Goal: Task Accomplishment & Management: Manage account settings

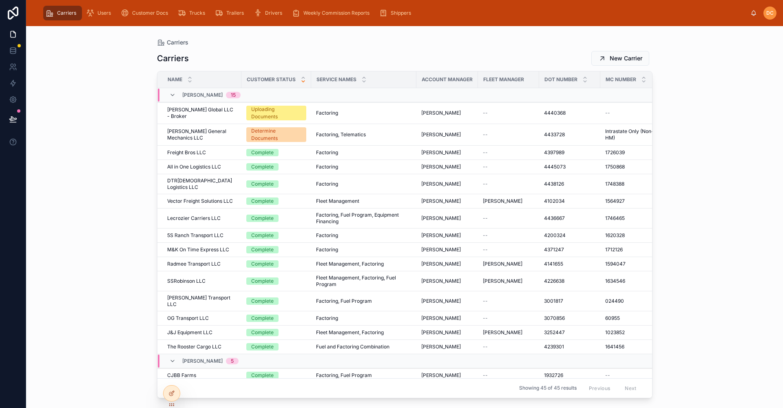
drag, startPoint x: 720, startPoint y: 0, endPoint x: 708, endPoint y: 211, distance: 211.1
click at [708, 211] on div "Carriers Carriers New Carrier Name Customer Status Service Names Account Manage…" at bounding box center [404, 217] width 757 height 382
drag, startPoint x: 103, startPoint y: 16, endPoint x: 95, endPoint y: 15, distance: 8.2
click at [102, 16] on span "Users" at bounding box center [103, 13] width 13 height 7
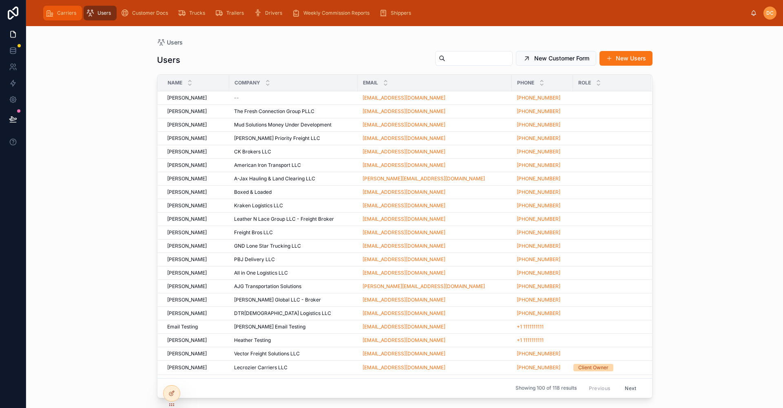
click at [68, 14] on span "Carriers" at bounding box center [66, 13] width 19 height 7
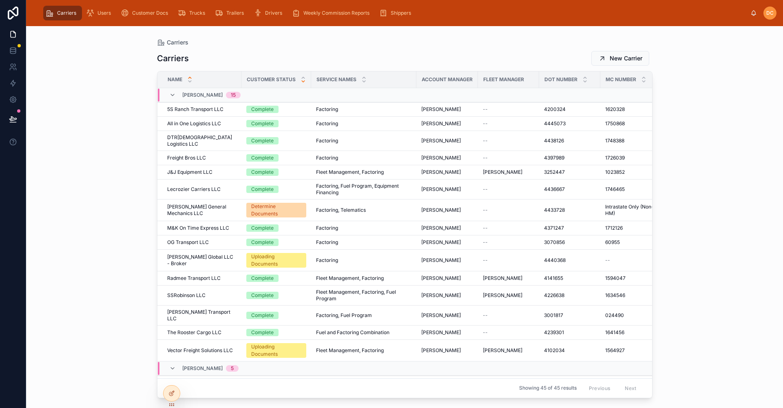
click at [303, 82] on icon at bounding box center [303, 81] width 3 height 1
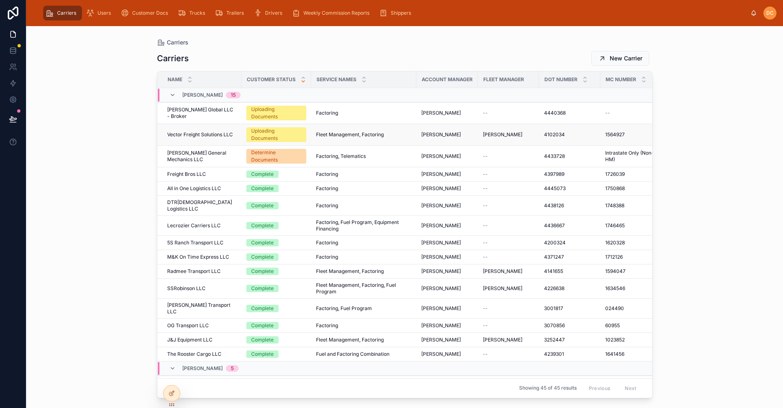
click at [199, 134] on span "Vector Freight Solutions LLC" at bounding box center [200, 134] width 66 height 7
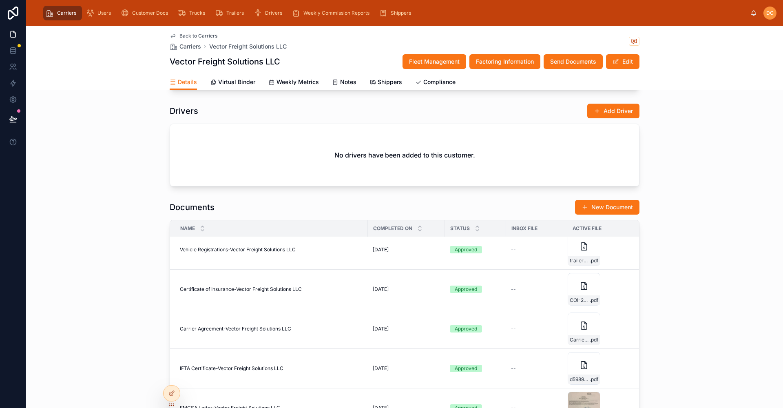
scroll to position [612, 0]
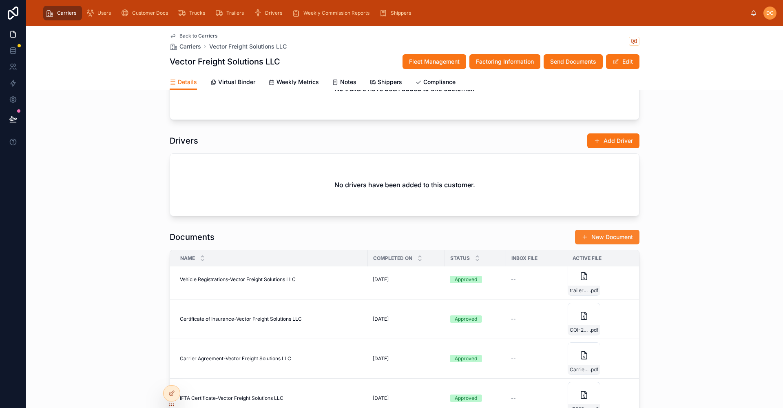
click at [599, 237] on button "New Document" at bounding box center [607, 237] width 64 height 15
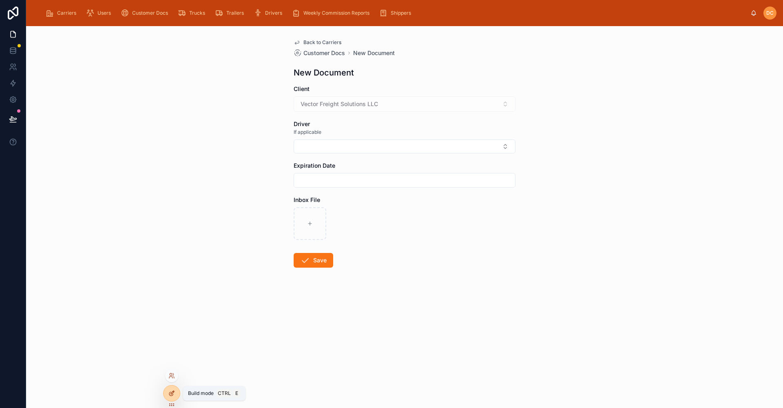
click at [170, 393] on icon at bounding box center [171, 393] width 7 height 7
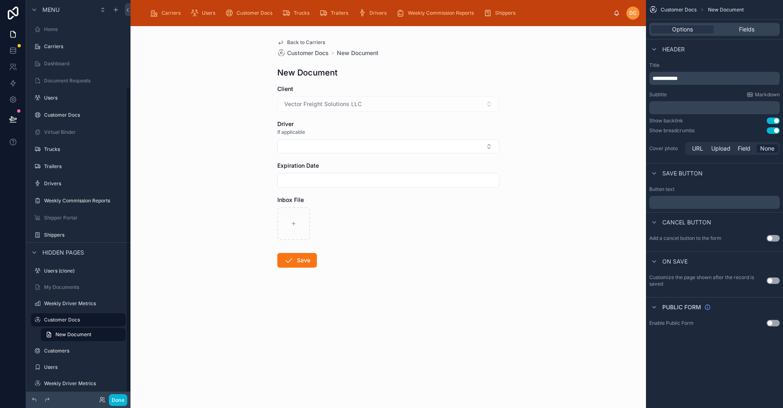
scroll to position [113, 0]
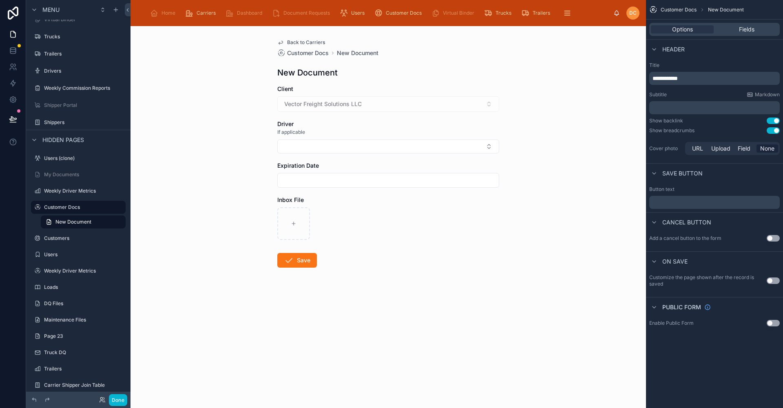
click at [565, 87] on div "Back to Carriers Customer Docs New Document New Document Client Vector Freight …" at bounding box center [387, 217] width 515 height 382
click at [753, 31] on span "Fields" at bounding box center [746, 29] width 15 height 8
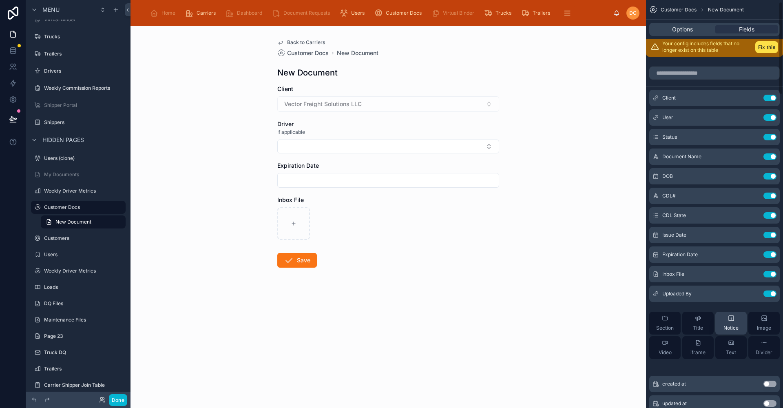
scroll to position [0, 0]
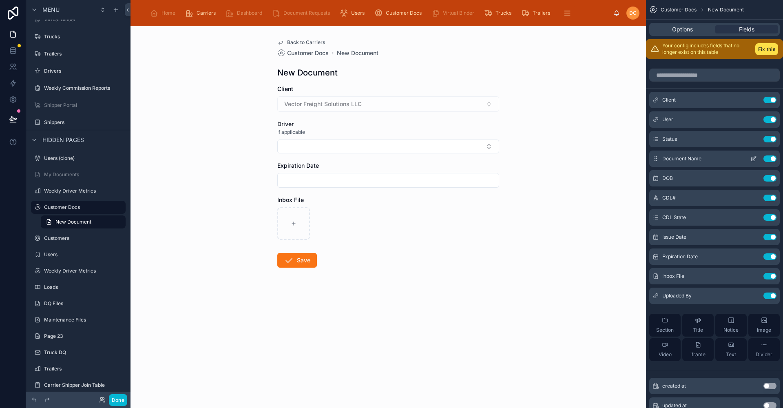
click at [754, 158] on icon "scrollable content" at bounding box center [753, 158] width 7 height 7
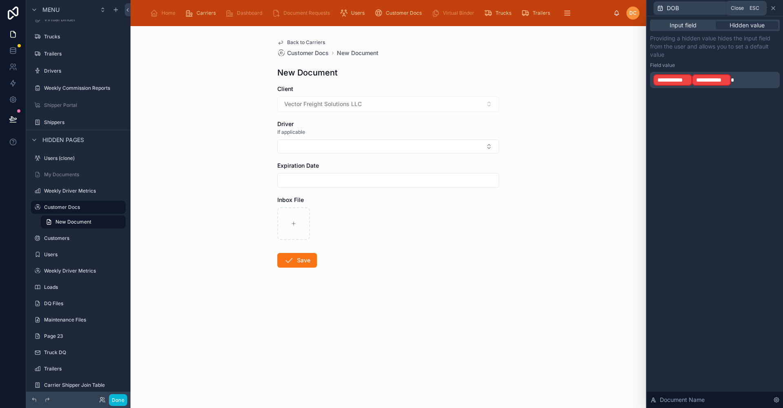
click at [773, 6] on icon at bounding box center [773, 8] width 7 height 7
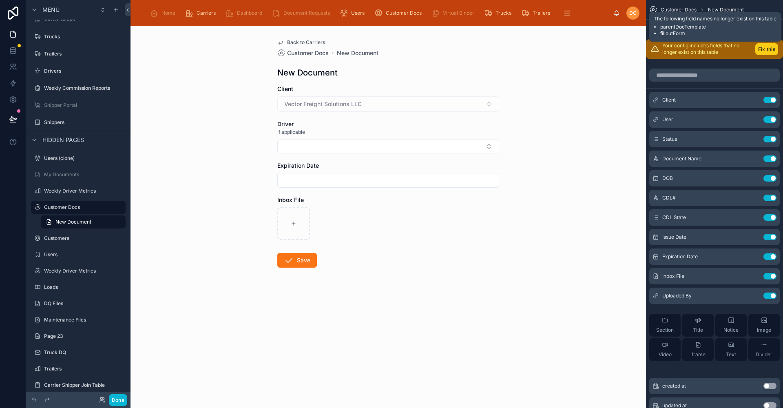
click at [764, 47] on button "Fix this" at bounding box center [766, 49] width 23 height 12
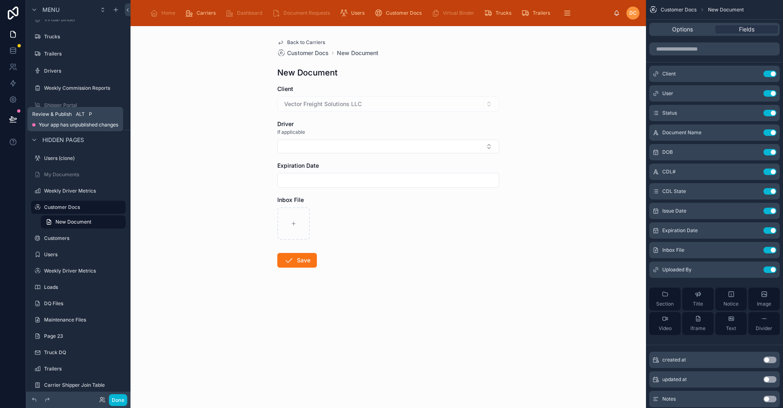
click at [11, 118] on icon at bounding box center [13, 119] width 8 height 8
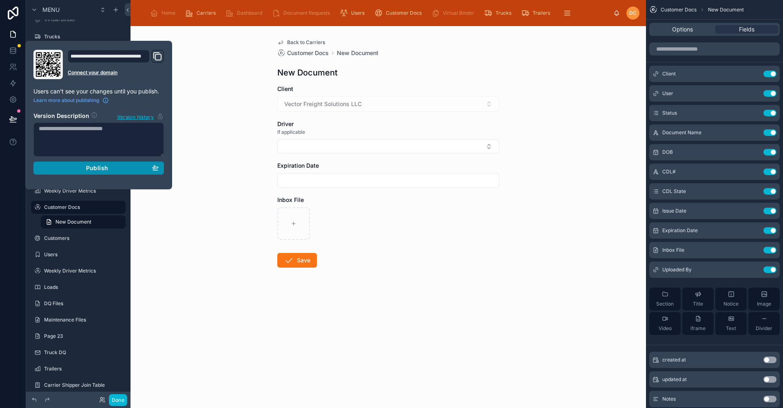
click at [100, 170] on span "Publish" at bounding box center [97, 167] width 22 height 7
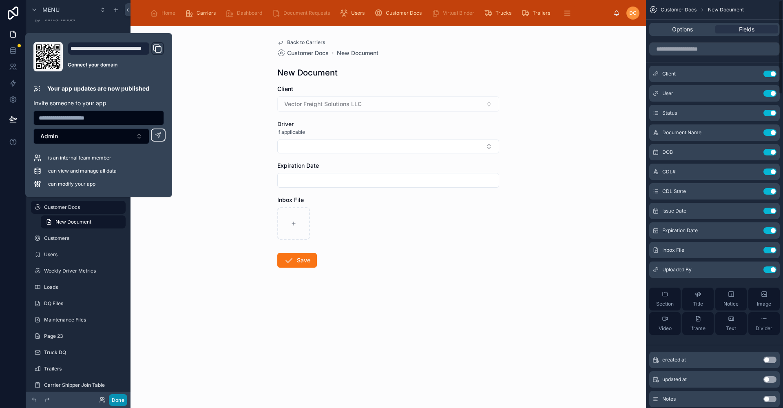
click at [118, 402] on button "Done" at bounding box center [118, 400] width 18 height 12
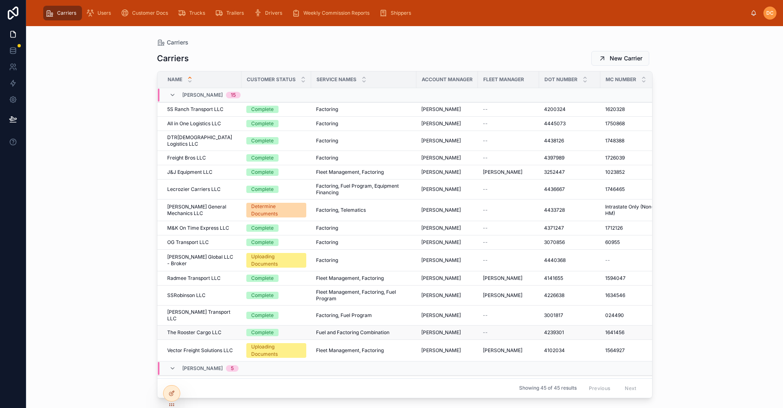
scroll to position [41, 0]
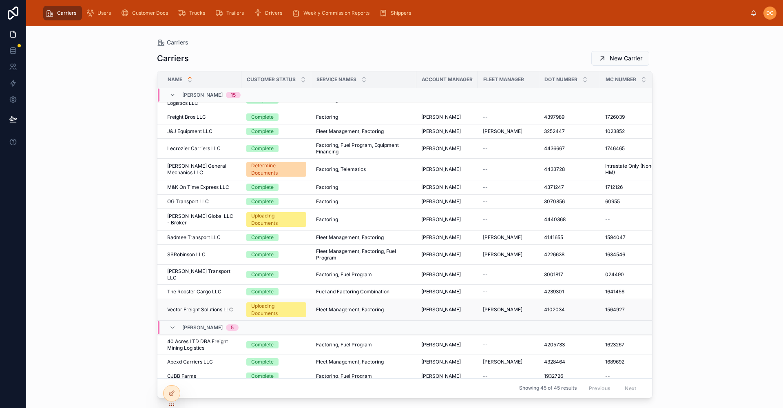
click at [260, 302] on div "Uploading Documents" at bounding box center [276, 309] width 50 height 15
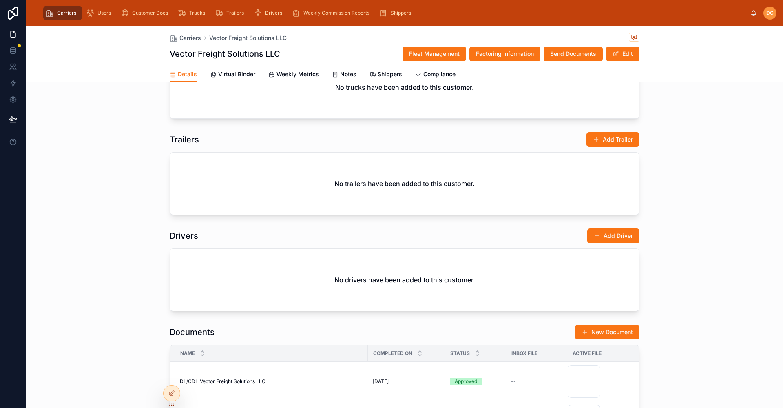
scroll to position [530, 0]
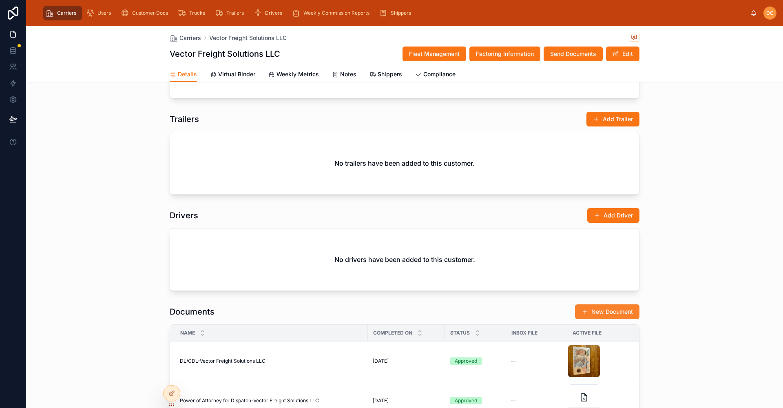
click at [606, 312] on button "New Document" at bounding box center [607, 311] width 64 height 15
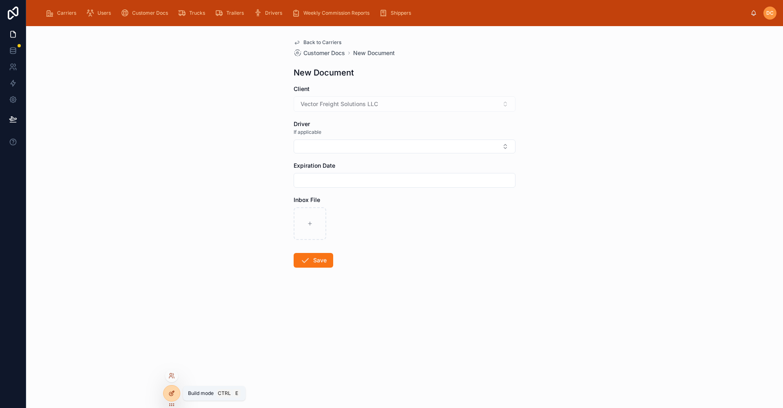
click at [173, 397] on div at bounding box center [171, 392] width 16 height 15
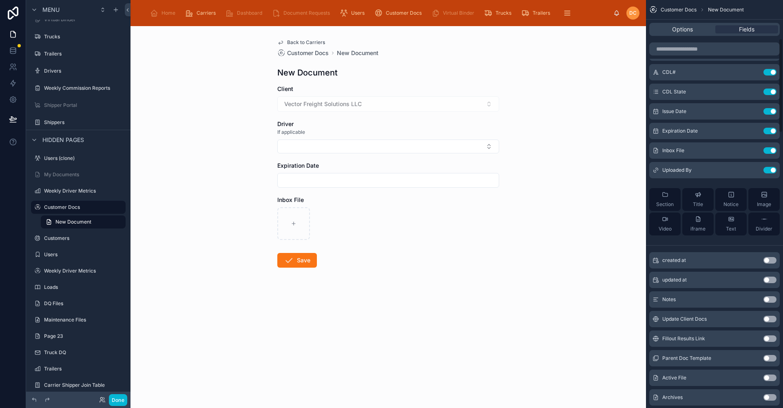
scroll to position [204, 0]
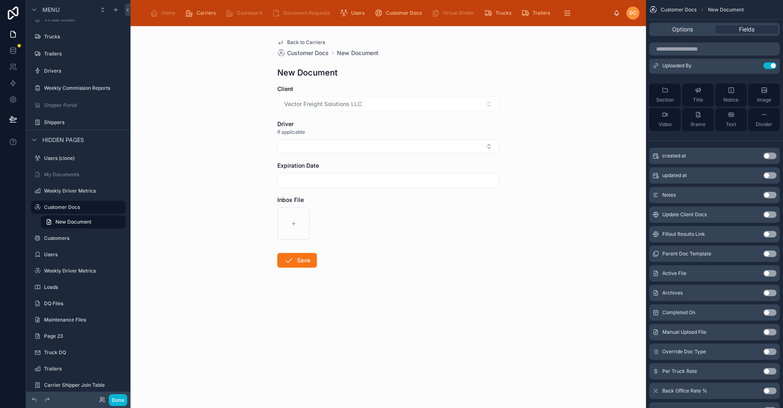
click at [771, 254] on button "Use setting" at bounding box center [769, 253] width 13 height 7
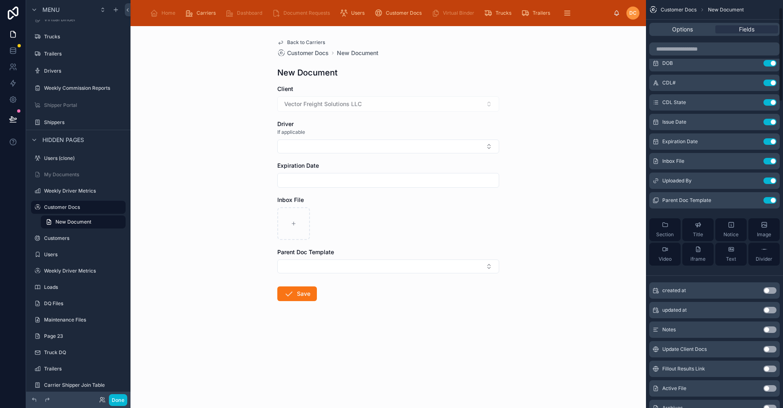
scroll to position [0, 0]
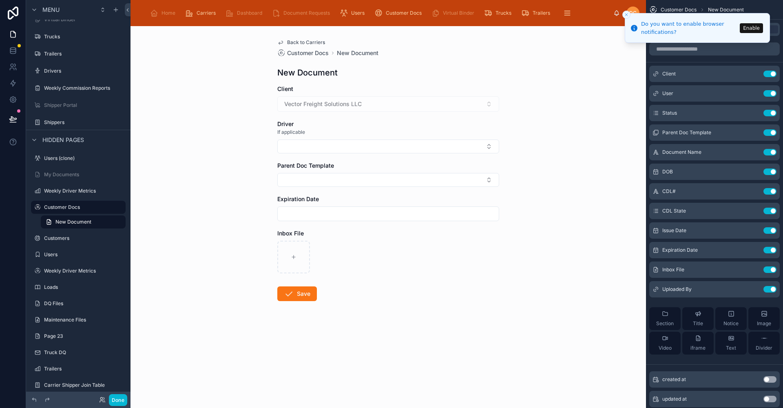
click at [524, 301] on div "Back to Carriers Customer Docs New Document New Document Client Vector Freight …" at bounding box center [387, 217] width 515 height 382
click at [115, 403] on button "Done" at bounding box center [118, 400] width 18 height 12
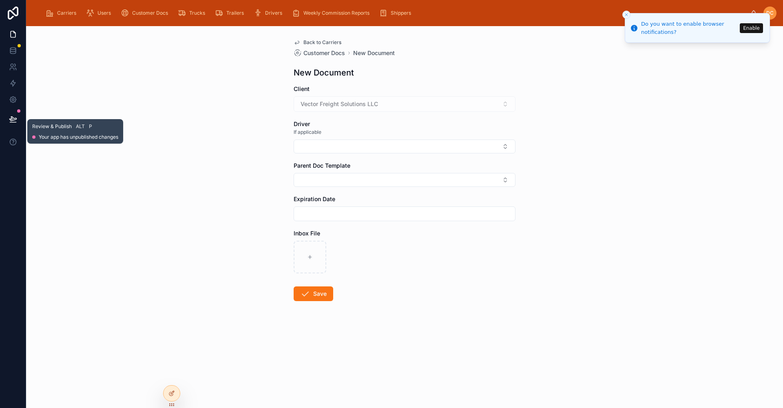
click at [10, 119] on icon at bounding box center [12, 119] width 7 height 4
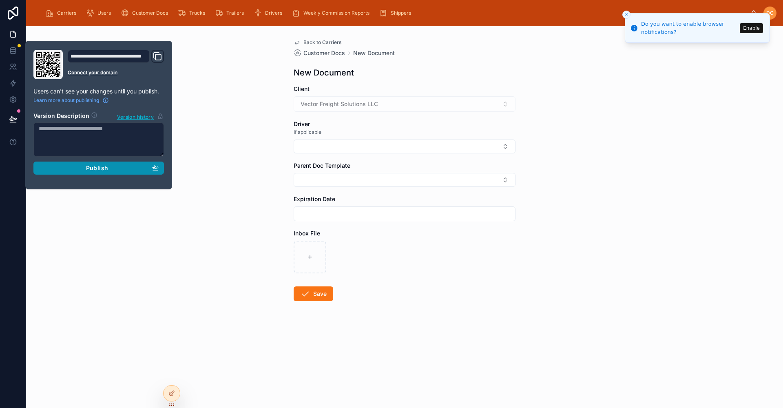
click at [139, 166] on div "Publish" at bounding box center [99, 167] width 120 height 7
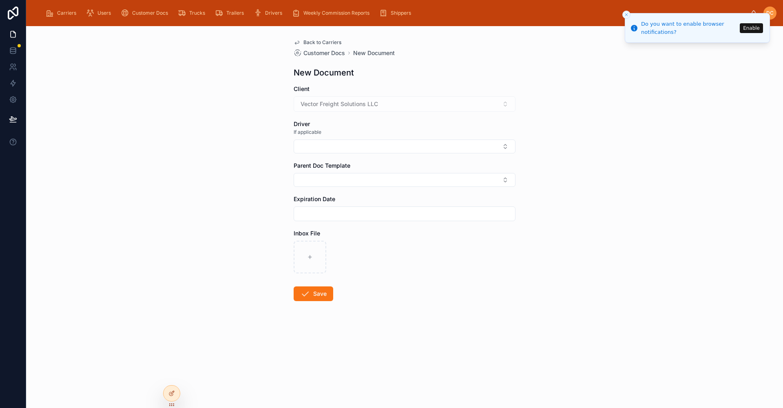
click at [159, 279] on div "Back to Carriers Customer Docs New Document New Document Client Vector Freight …" at bounding box center [404, 217] width 757 height 382
click at [626, 13] on icon "Close toast" at bounding box center [626, 14] width 5 height 5
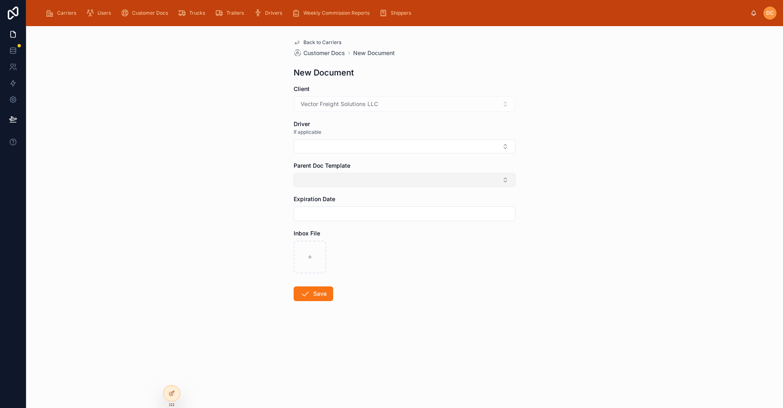
click at [366, 175] on button "Select Button" at bounding box center [405, 180] width 222 height 14
type input "****"
click at [353, 212] on span "Articles of Incorporation/Organization" at bounding box center [349, 212] width 100 height 8
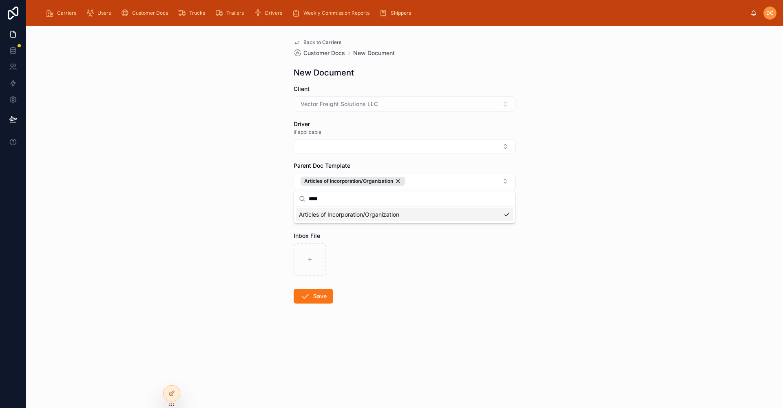
click at [663, 192] on div "Back to Carriers Customer Docs New Document New Document Client Vector Freight …" at bounding box center [404, 217] width 757 height 382
click at [306, 297] on icon at bounding box center [305, 296] width 10 height 10
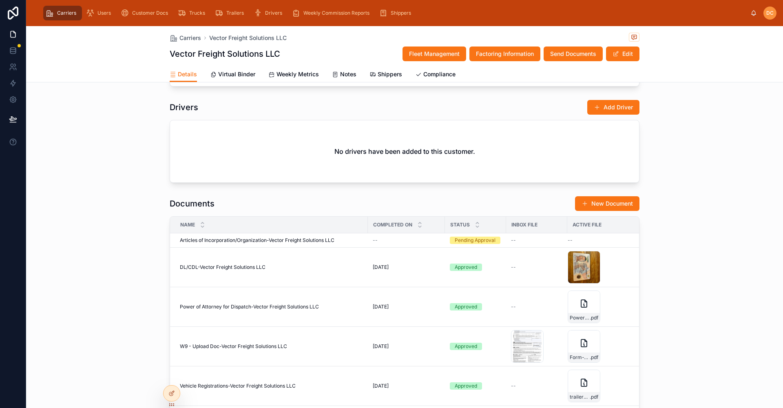
scroll to position [652, 0]
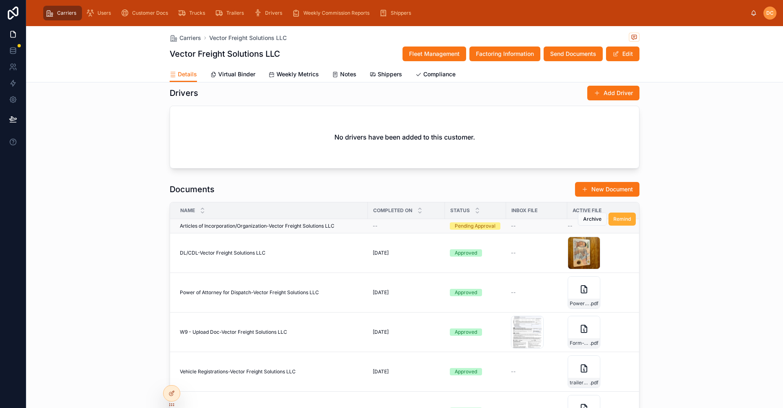
click at [441, 225] on td "--" at bounding box center [406, 226] width 77 height 14
click at [461, 227] on div "Pending Approval" at bounding box center [475, 225] width 41 height 7
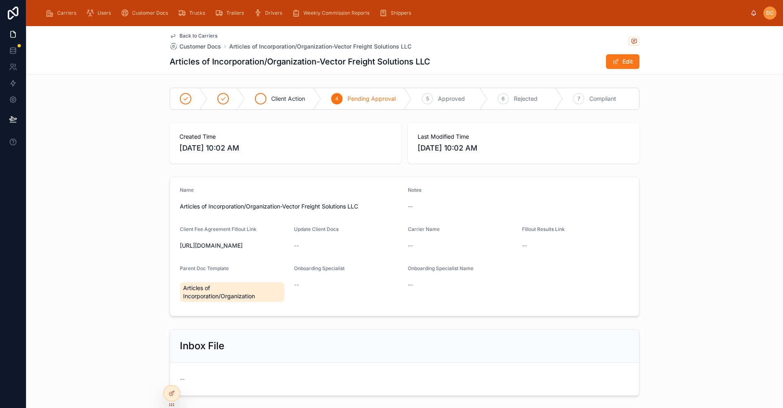
click at [280, 95] on span "Client Action" at bounding box center [288, 99] width 34 height 8
click at [192, 34] on span "Back to Carriers" at bounding box center [198, 36] width 38 height 7
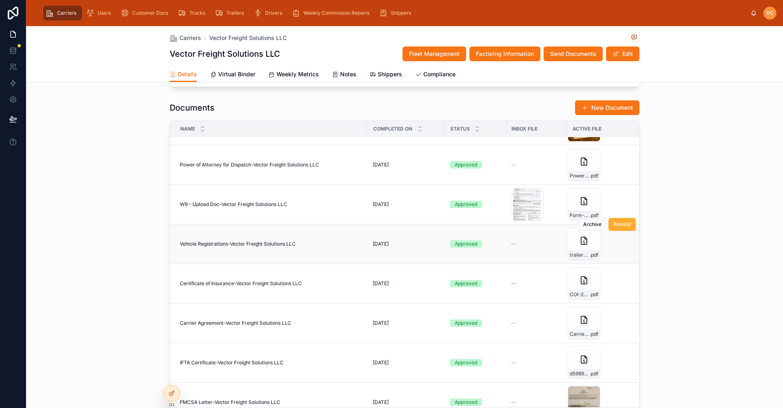
scroll to position [122, 0]
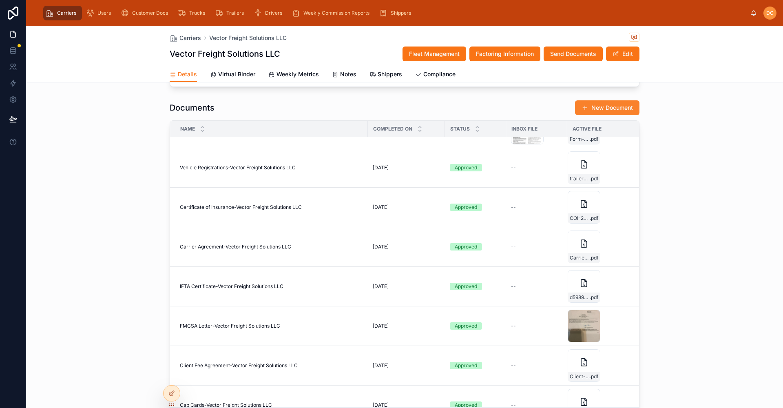
click at [612, 109] on button "New Document" at bounding box center [607, 107] width 64 height 15
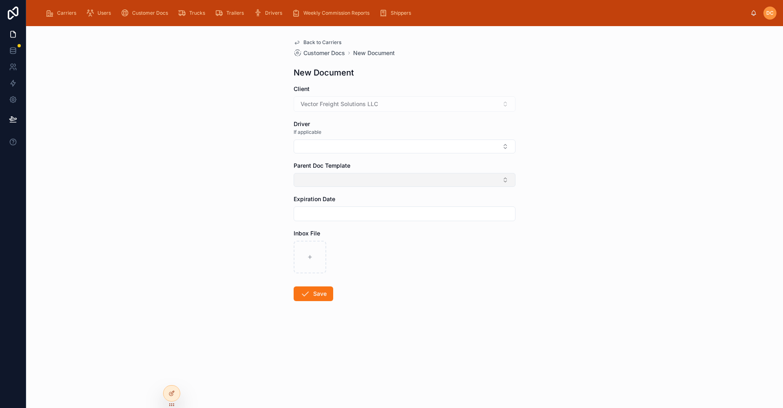
click at [315, 179] on button "Select Button" at bounding box center [405, 180] width 222 height 14
type input "**"
click at [319, 210] on span "Notification of Assignment" at bounding box center [334, 212] width 71 height 8
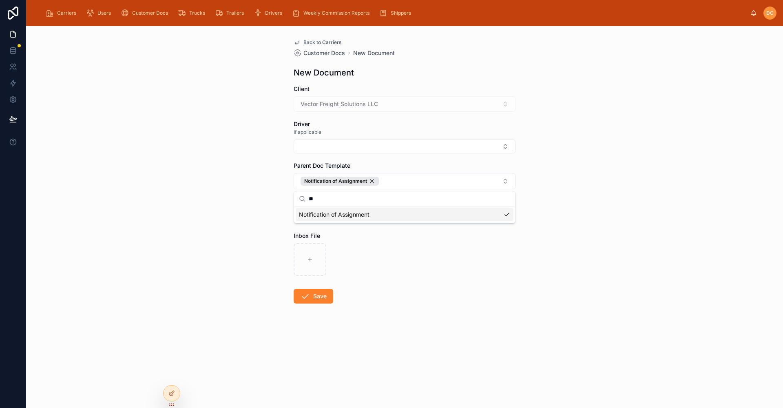
click at [323, 297] on button "Save" at bounding box center [314, 296] width 40 height 15
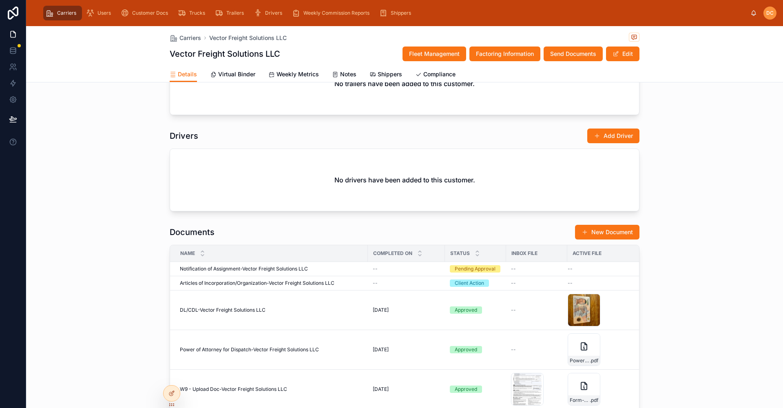
scroll to position [612, 0]
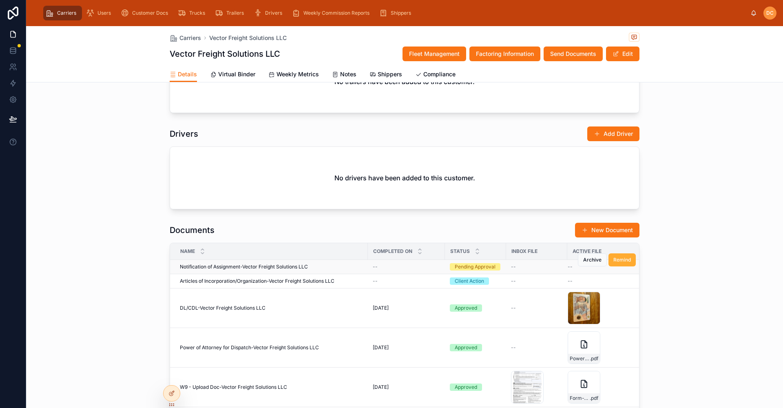
click at [464, 266] on div "Pending Approval" at bounding box center [475, 266] width 41 height 7
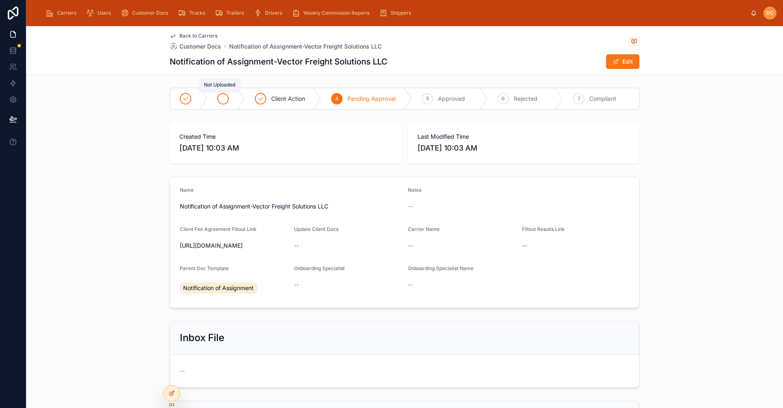
click at [221, 101] on icon at bounding box center [223, 98] width 7 height 7
click at [188, 35] on span "Back to Carriers" at bounding box center [198, 36] width 38 height 7
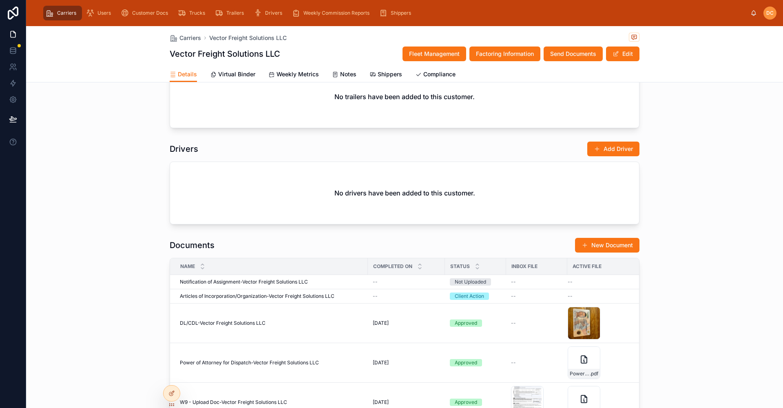
scroll to position [652, 0]
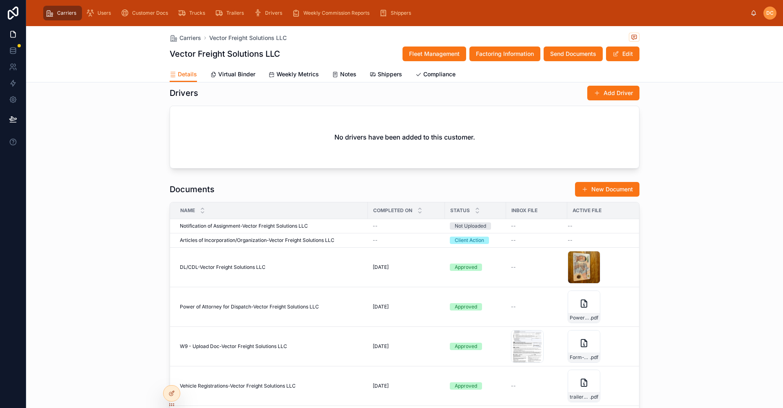
click at [592, 188] on button "New Document" at bounding box center [607, 189] width 64 height 15
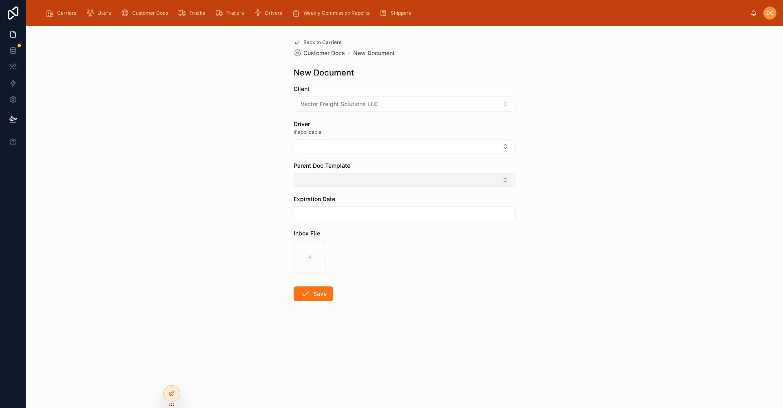
click at [332, 182] on button "Select Button" at bounding box center [405, 180] width 222 height 14
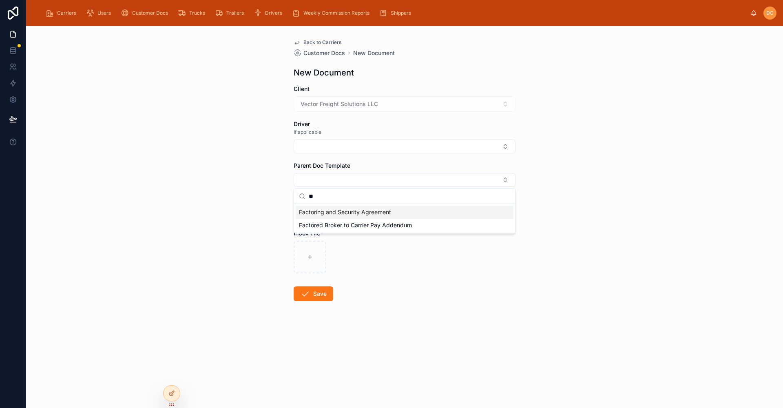
type input "**"
click at [334, 211] on span "Factoring and Security Agreement" at bounding box center [345, 212] width 92 height 8
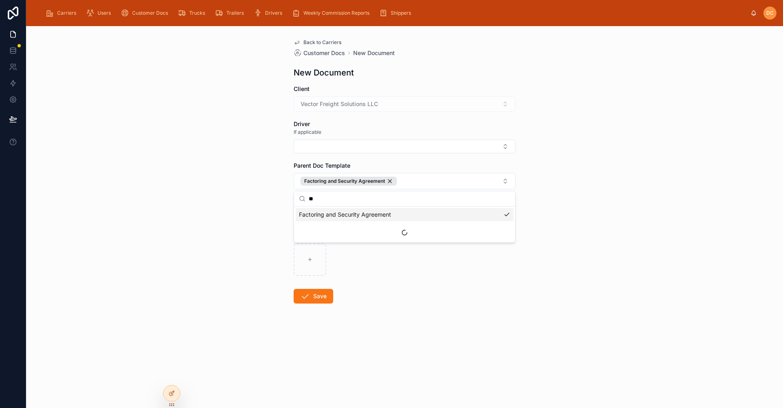
click at [625, 155] on div "Back to Carriers Customer Docs New Document New Document Client Vector Freight …" at bounding box center [404, 217] width 757 height 382
click at [312, 298] on button "Save" at bounding box center [314, 296] width 40 height 15
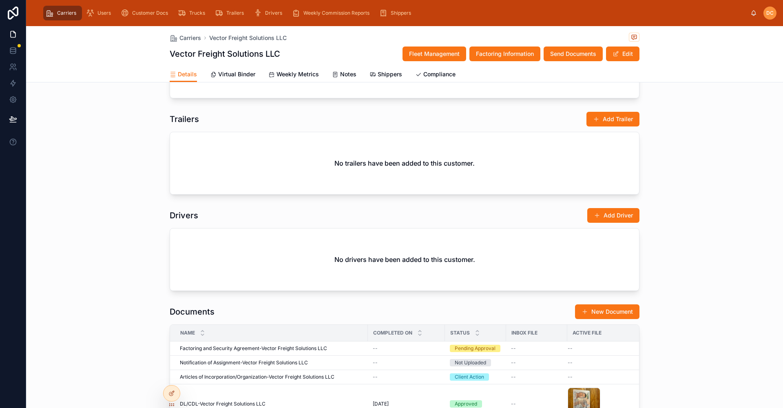
scroll to position [571, 0]
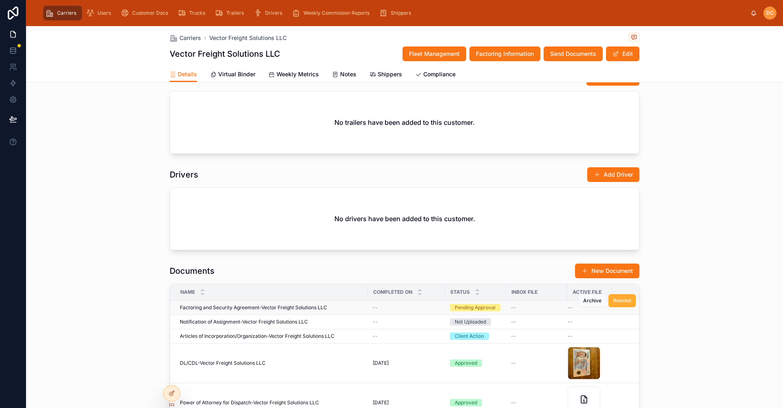
click at [435, 305] on div "--" at bounding box center [406, 307] width 67 height 7
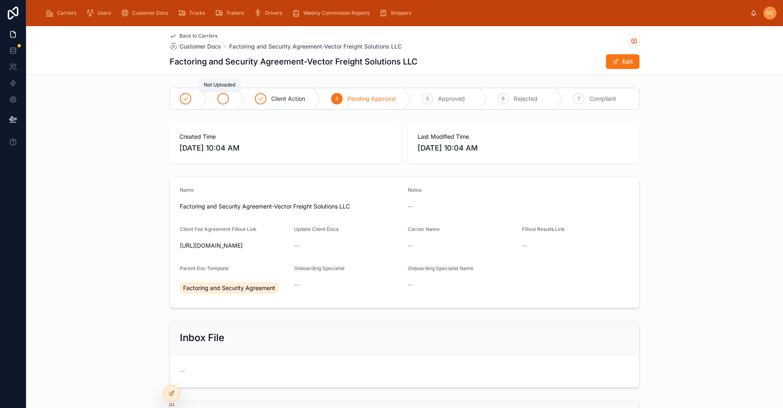
click at [222, 97] on icon at bounding box center [223, 98] width 7 height 7
click at [187, 36] on span "Back to Carriers" at bounding box center [198, 36] width 38 height 7
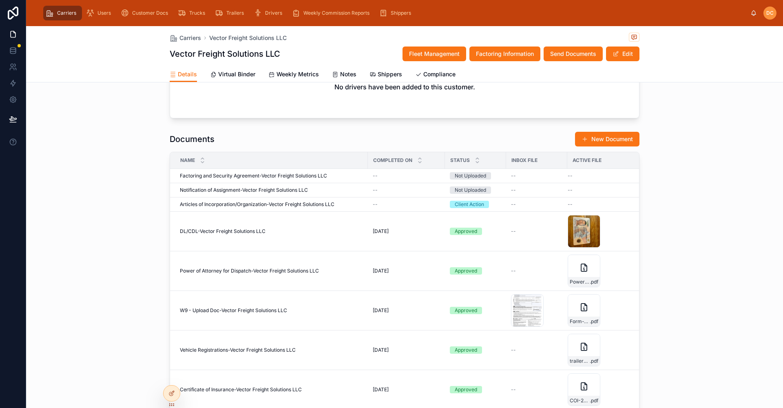
scroll to position [734, 0]
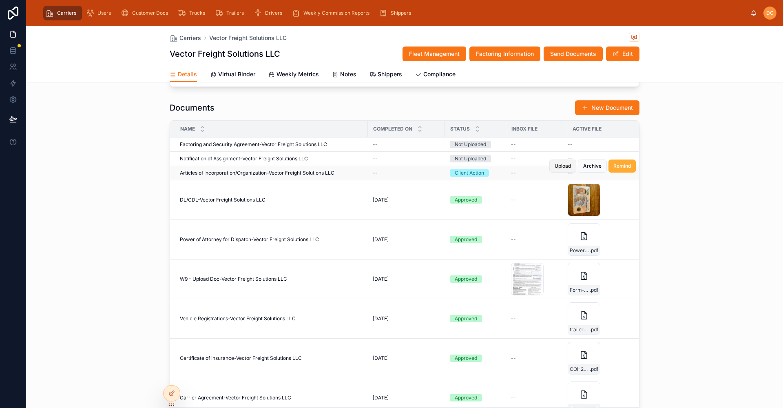
click at [550, 169] on button "Upload" at bounding box center [562, 165] width 27 height 13
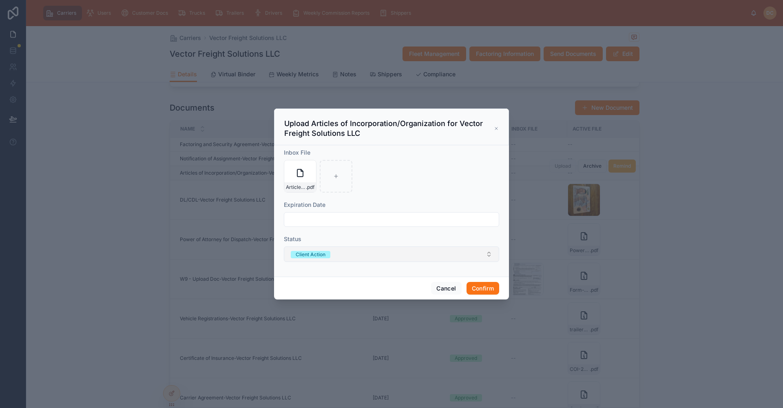
click at [349, 254] on button "Client Action" at bounding box center [391, 253] width 215 height 15
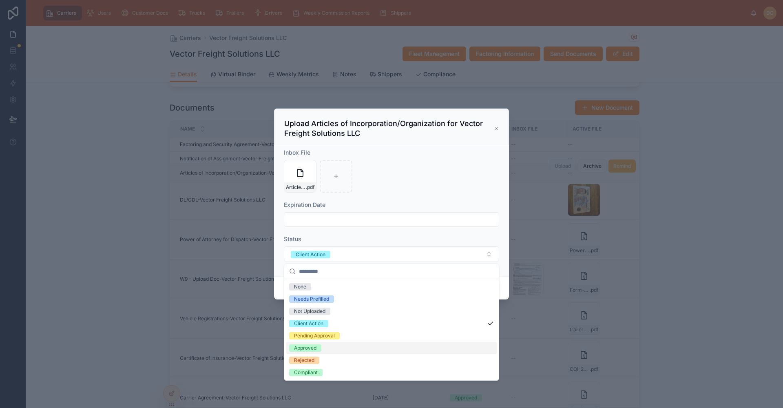
click at [312, 348] on div "Approved" at bounding box center [305, 347] width 22 height 7
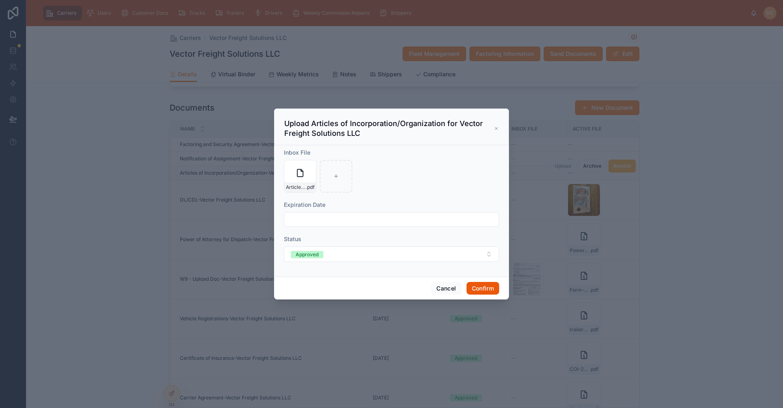
click at [490, 286] on button "Confirm" at bounding box center [482, 288] width 33 height 13
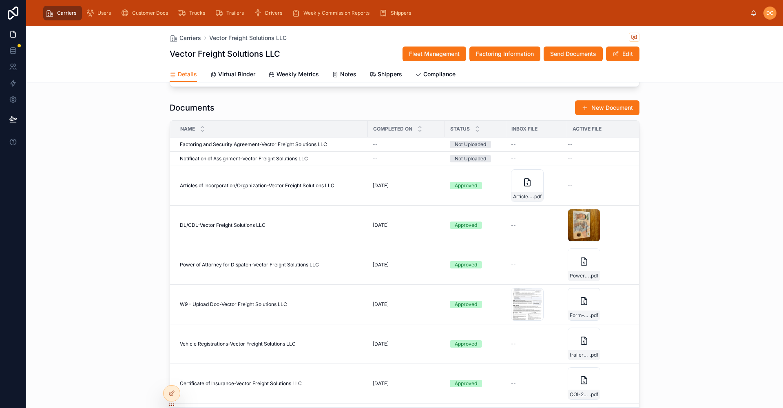
drag, startPoint x: 91, startPoint y: 134, endPoint x: 86, endPoint y: 138, distance: 6.1
click at [91, 134] on div "Documents New Document Name Completed On Status Inbox File Active File Factorin…" at bounding box center [404, 264] width 757 height 334
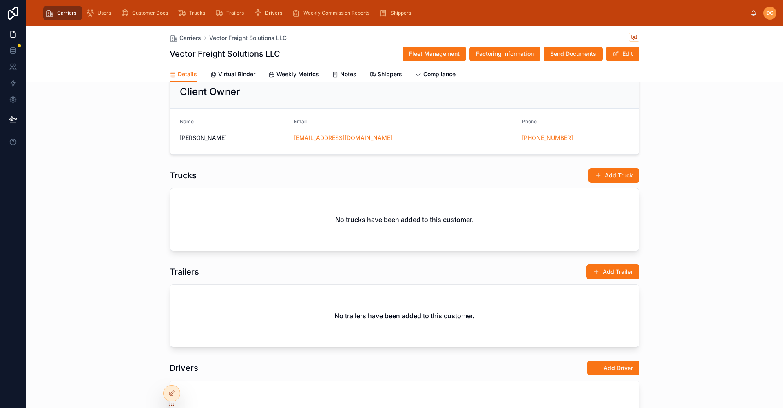
scroll to position [367, 0]
